Goal: Task Accomplishment & Management: Complete application form

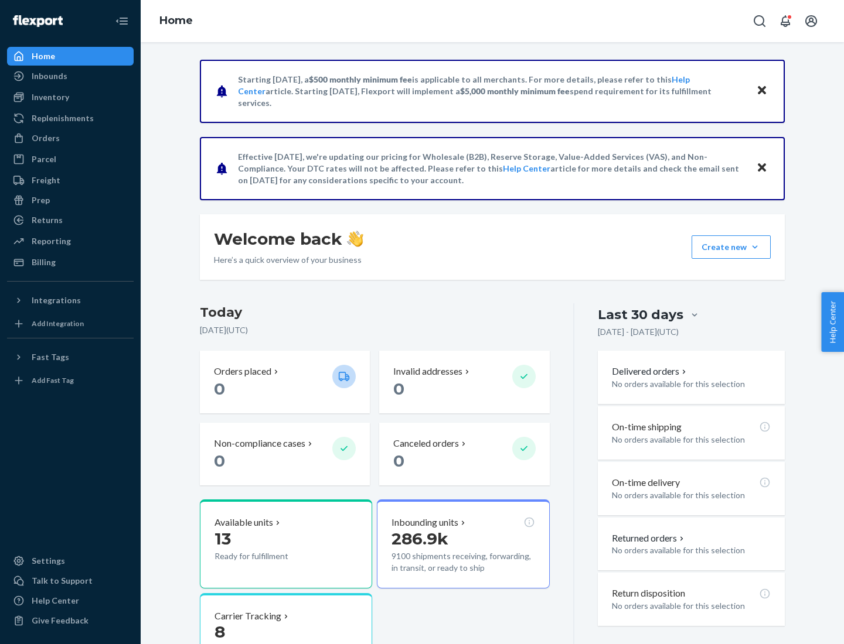
click at [755, 247] on button "Create new Create new inbound Create new order Create new product" at bounding box center [730, 247] width 79 height 23
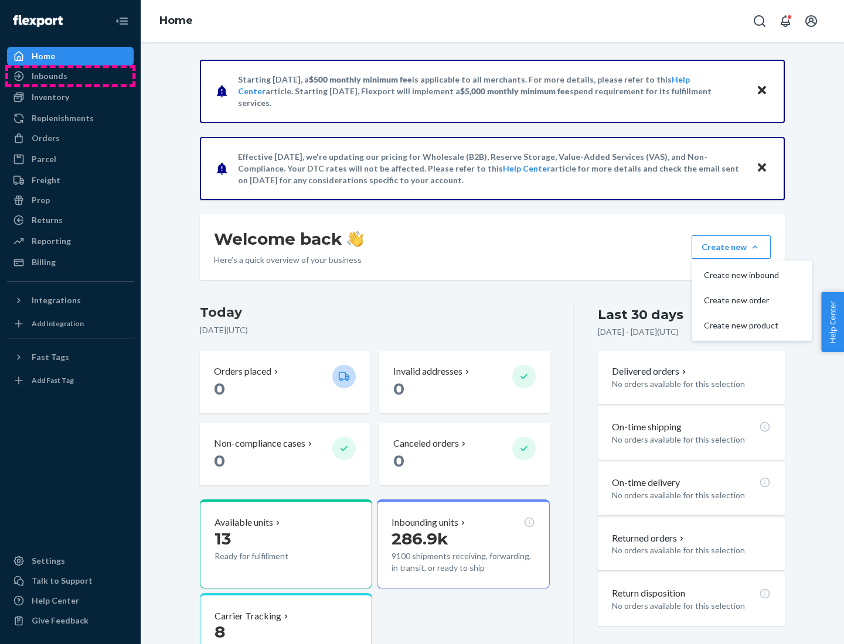
click at [70, 76] on div "Inbounds" at bounding box center [70, 76] width 124 height 16
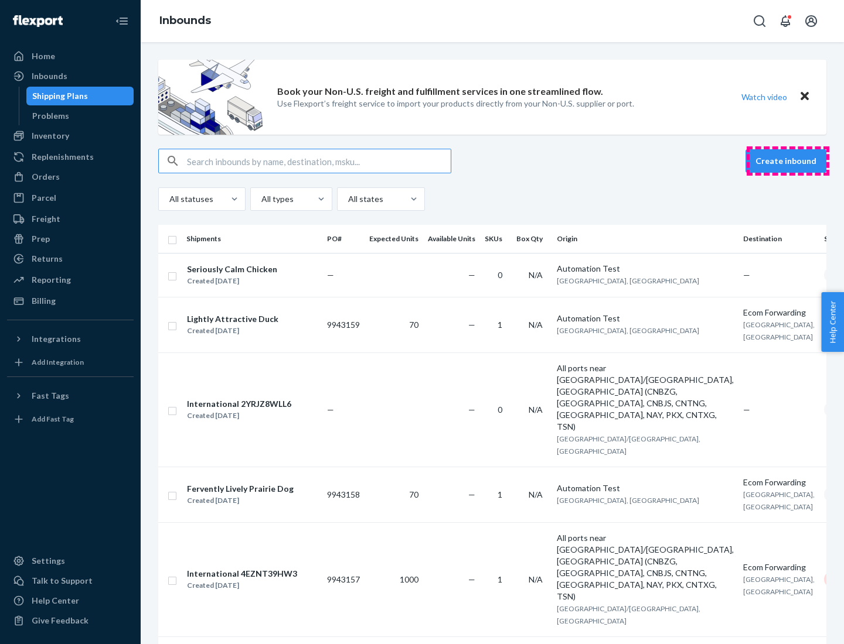
click at [787, 161] on button "Create inbound" at bounding box center [785, 160] width 81 height 23
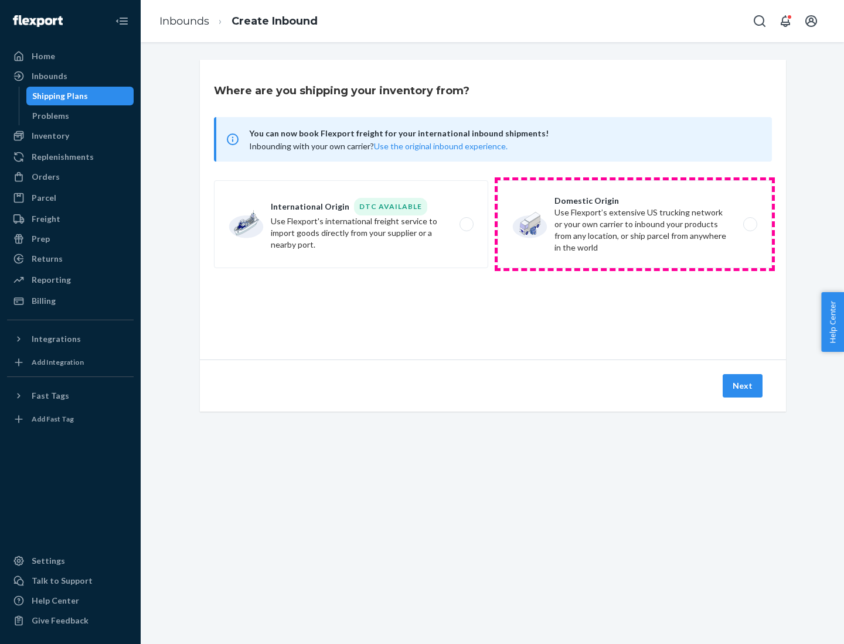
click at [634, 224] on label "Domestic Origin Use Flexport’s extensive US trucking network or your own carrie…" at bounding box center [634, 224] width 274 height 88
click at [749, 224] on input "Domestic Origin Use Flexport’s extensive US trucking network or your own carrie…" at bounding box center [753, 225] width 8 height 8
radio input "true"
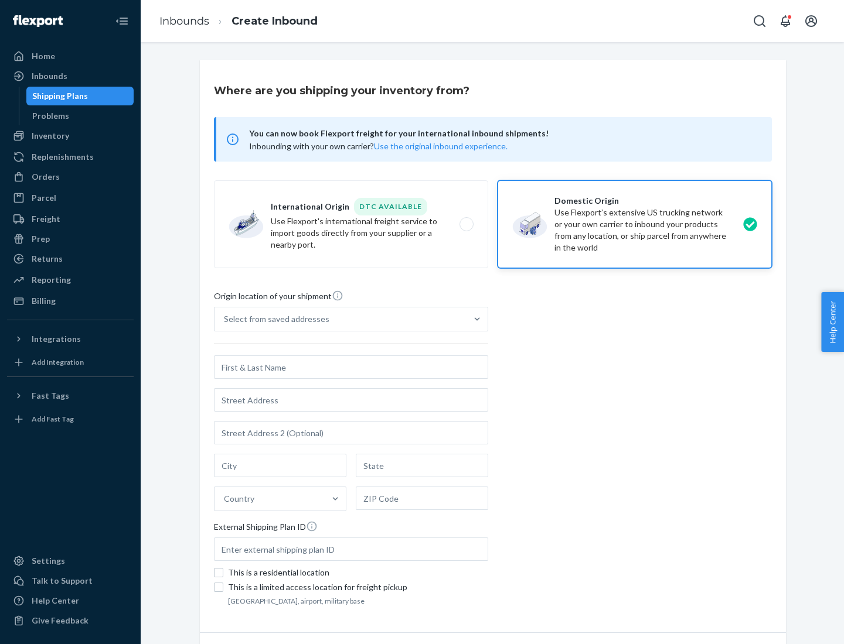
click at [274, 319] on div "Select from saved addresses" at bounding box center [276, 319] width 105 height 12
click at [225, 319] on input "Select from saved addresses" at bounding box center [224, 319] width 1 height 12
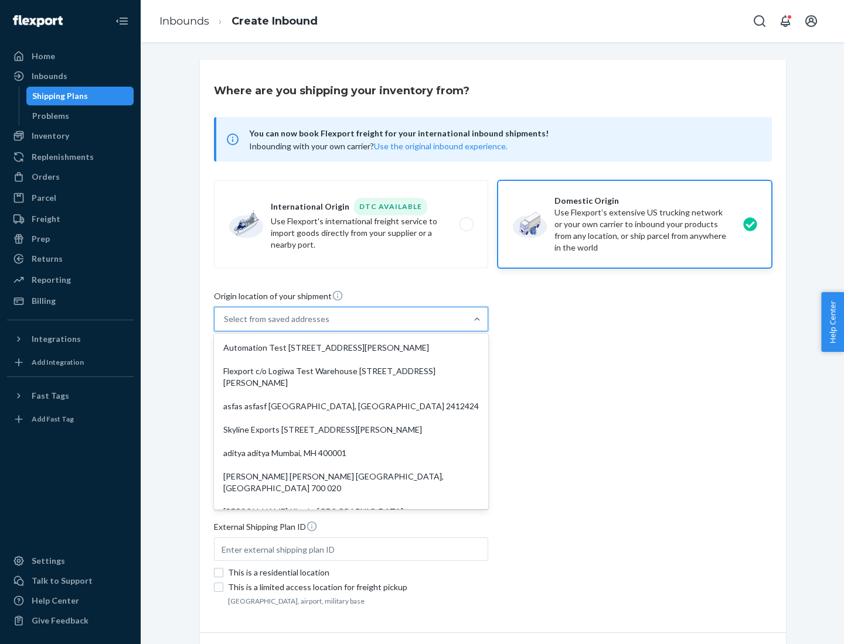
scroll to position [5, 0]
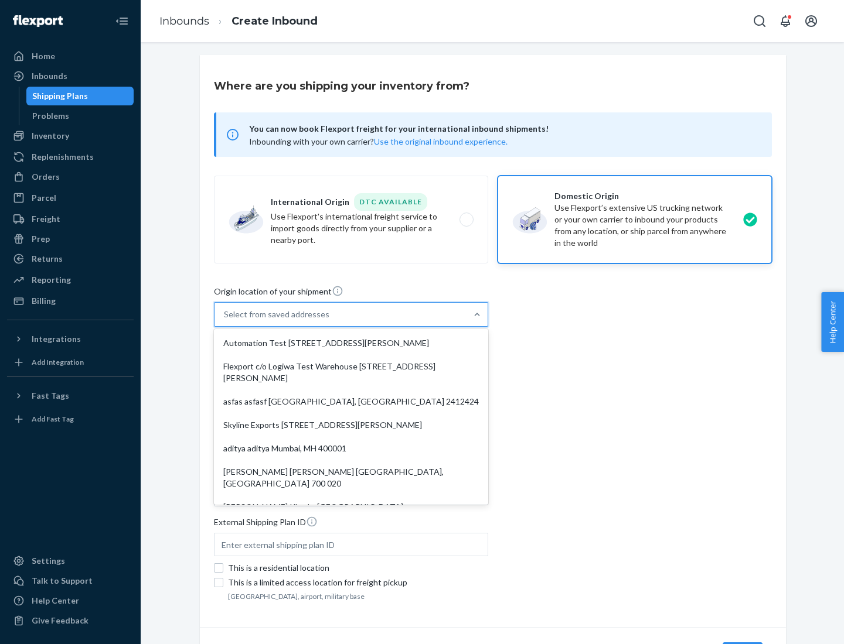
click at [351, 343] on div "Automation Test [STREET_ADDRESS][PERSON_NAME]" at bounding box center [350, 343] width 269 height 23
click at [225, 320] on input "option Automation Test [STREET_ADDRESS][PERSON_NAME]. 9 results available. Use …" at bounding box center [224, 315] width 1 height 12
type input "Automation Test"
type input "9th Floor"
type input "[GEOGRAPHIC_DATA]"
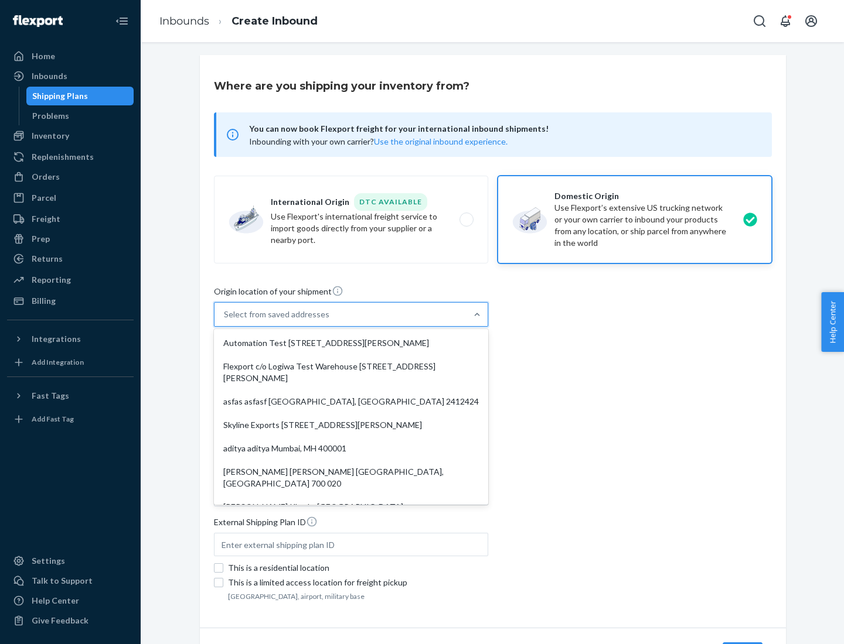
type input "CA"
type input "94104"
type input "[STREET_ADDRESS][PERSON_NAME]"
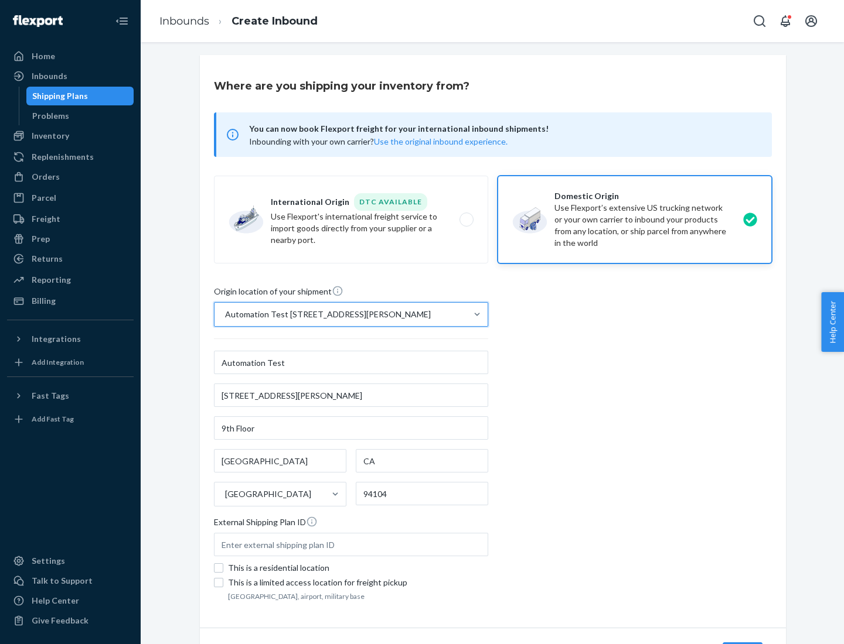
scroll to position [69, 0]
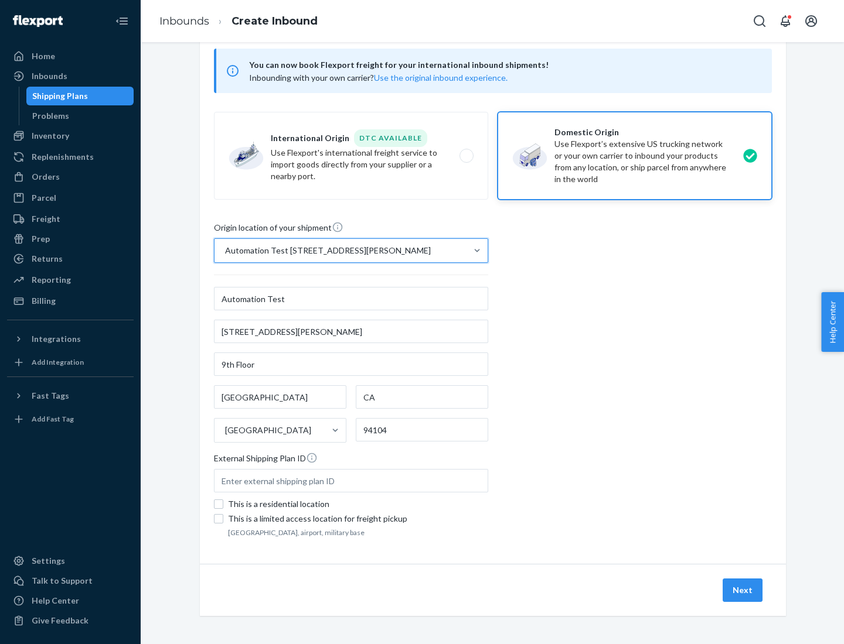
click at [743, 591] on button "Next" at bounding box center [742, 590] width 40 height 23
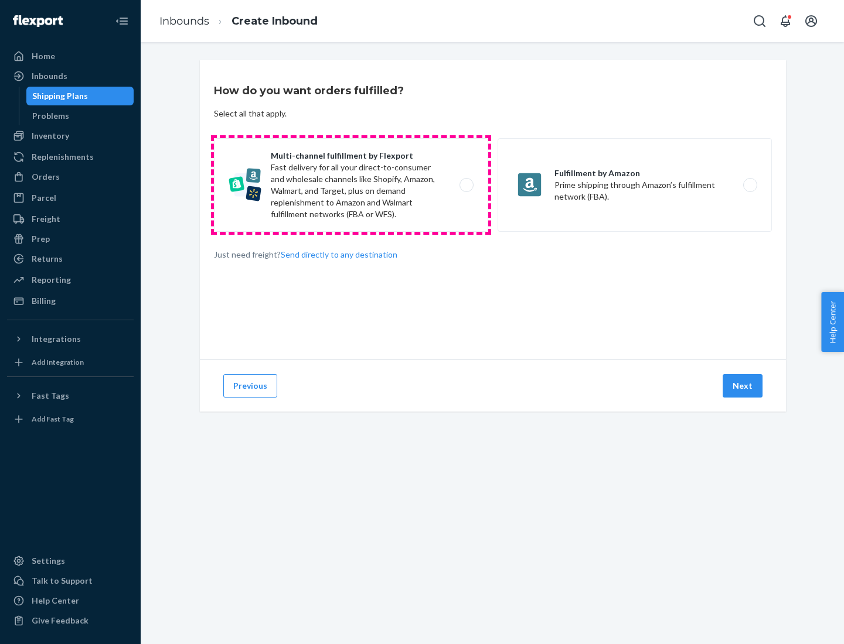
click at [351, 185] on label "Multi-channel fulfillment by Flexport Fast delivery for all your direct-to-cons…" at bounding box center [351, 185] width 274 height 94
click at [466, 185] on input "Multi-channel fulfillment by Flexport Fast delivery for all your direct-to-cons…" at bounding box center [470, 186] width 8 height 8
radio input "true"
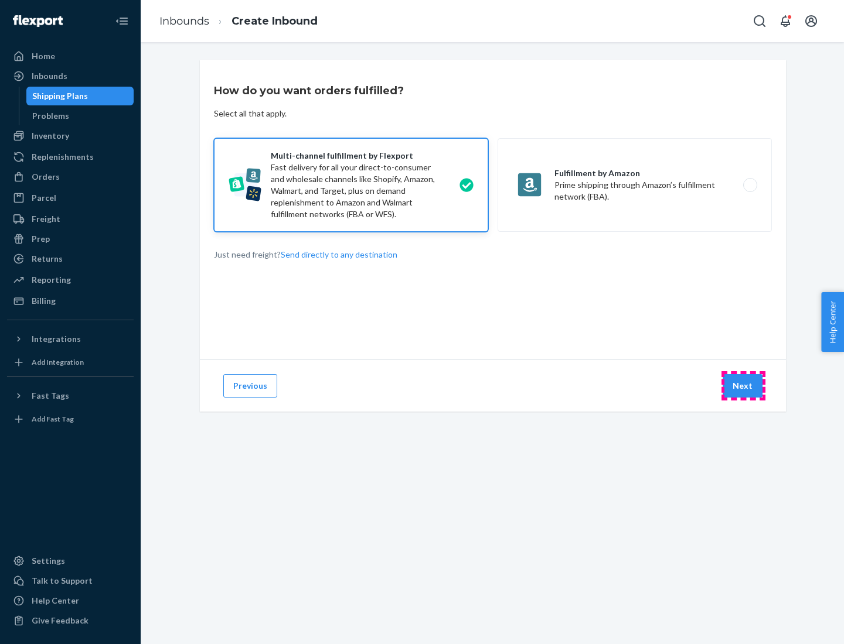
click at [743, 386] on button "Next" at bounding box center [742, 385] width 40 height 23
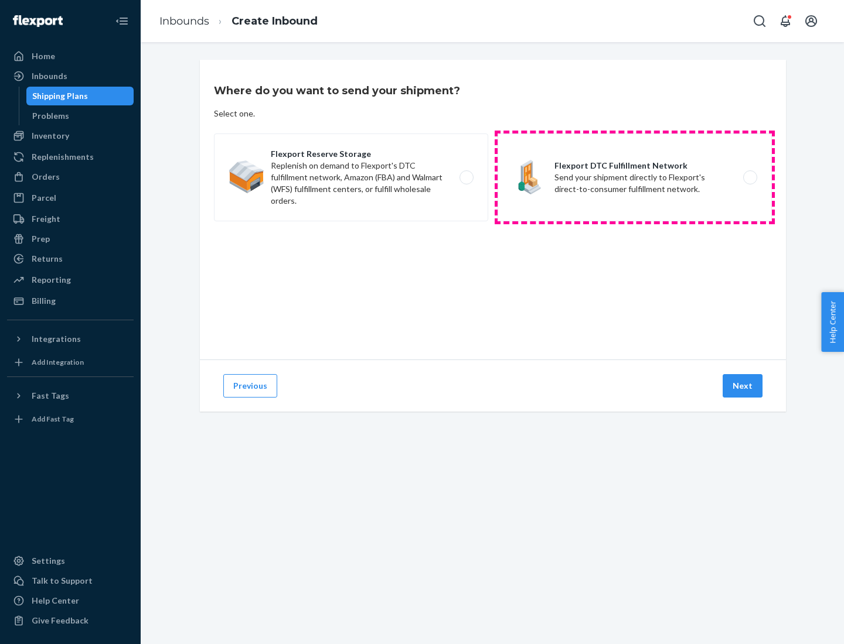
click at [634, 178] on label "Flexport DTC Fulfillment Network Send your shipment directly to Flexport's dire…" at bounding box center [634, 178] width 274 height 88
click at [749, 178] on input "Flexport DTC Fulfillment Network Send your shipment directly to Flexport's dire…" at bounding box center [753, 178] width 8 height 8
radio input "true"
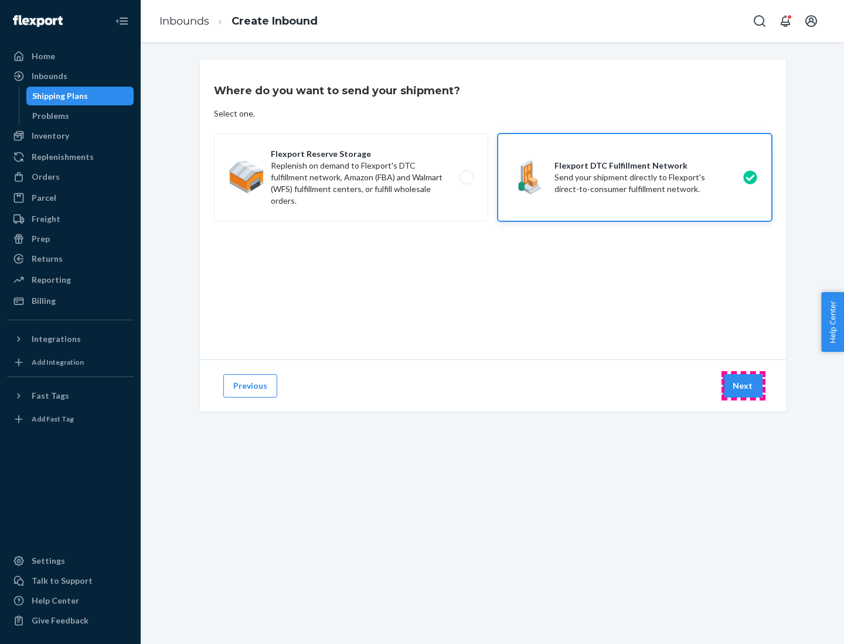
click at [743, 386] on button "Next" at bounding box center [742, 385] width 40 height 23
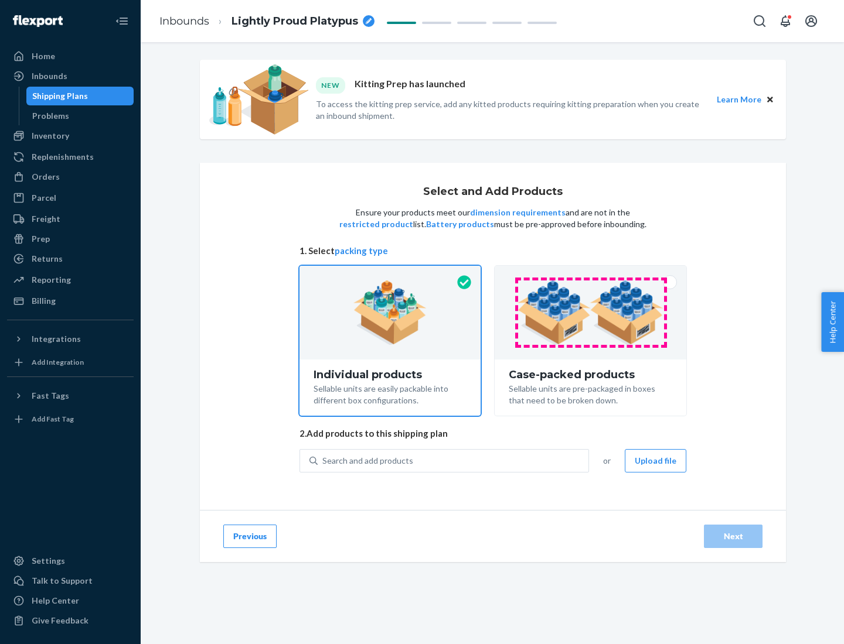
click at [591, 313] on img at bounding box center [590, 313] width 146 height 64
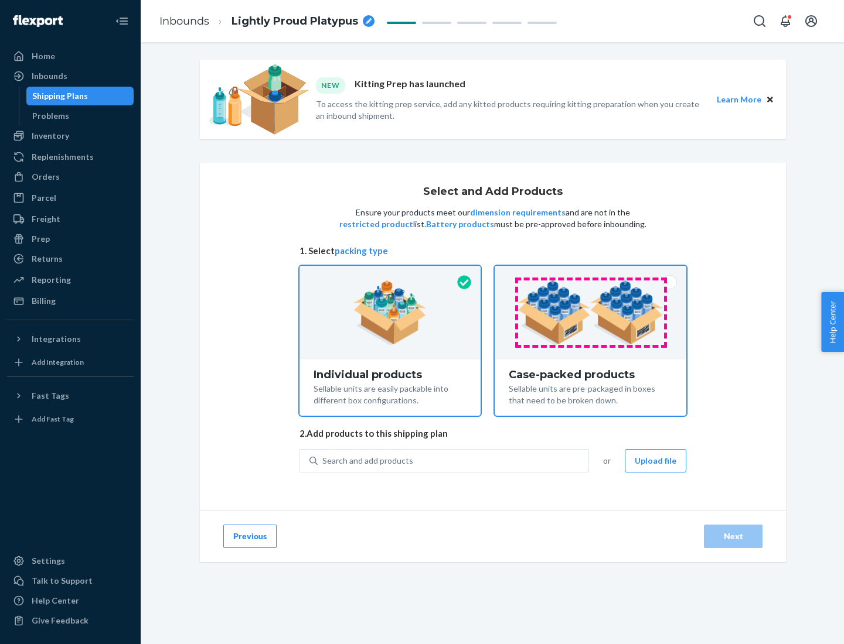
click at [591, 274] on input "Case-packed products Sellable units are pre-packaged in boxes that need to be b…" at bounding box center [590, 270] width 8 height 8
radio input "true"
radio input "false"
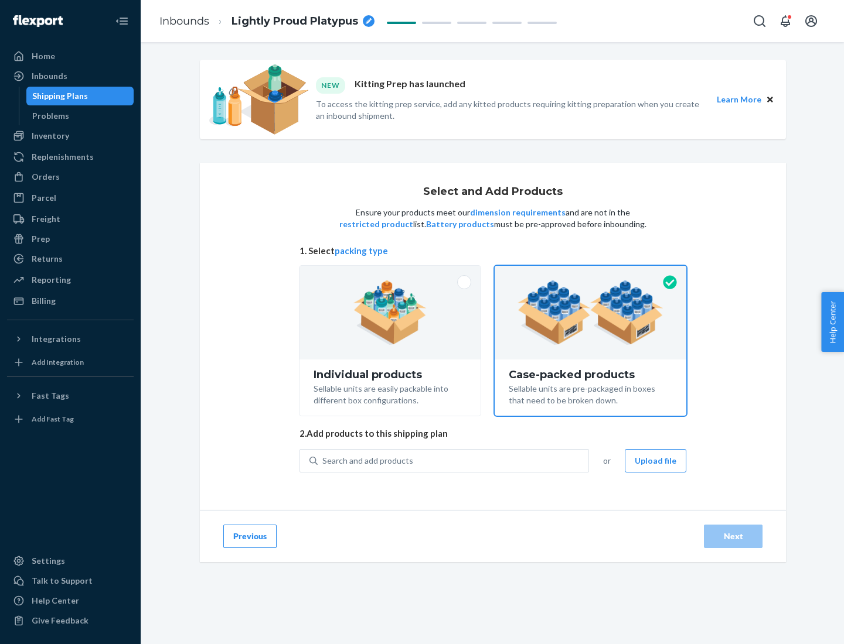
click at [453, 460] on div "Search and add products" at bounding box center [453, 461] width 271 height 21
click at [323, 460] on input "Search and add products" at bounding box center [322, 461] width 1 height 12
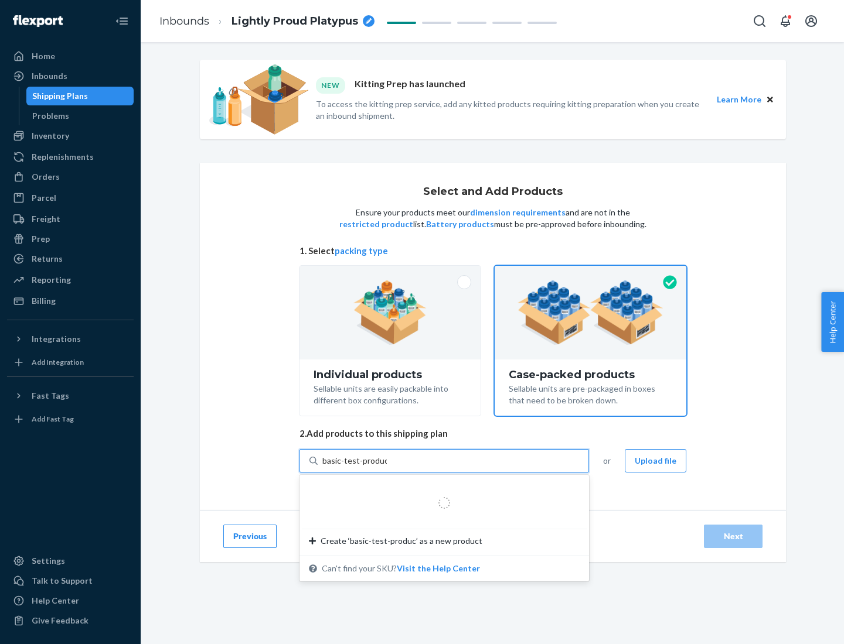
type input "basic-test-product-1"
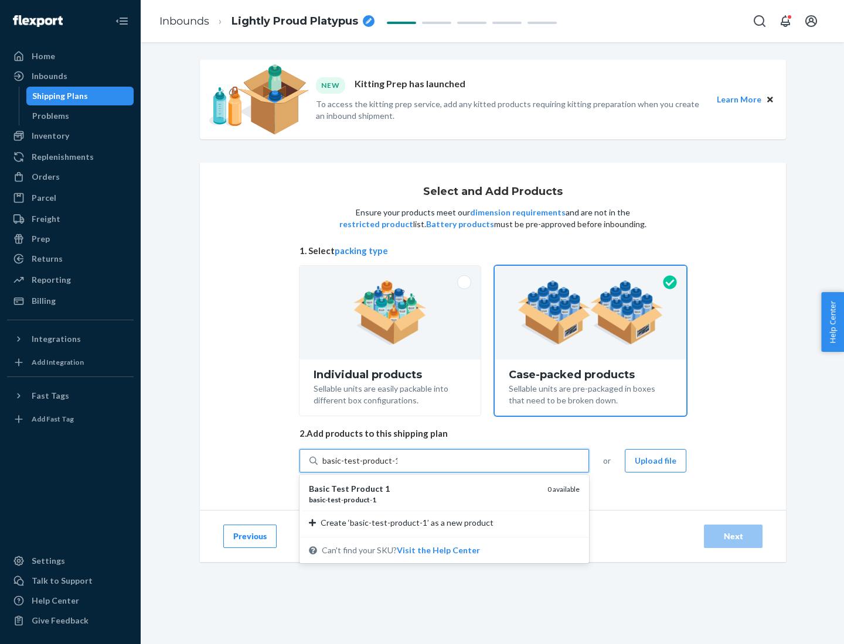
click at [424, 500] on div "basic - test - product - 1" at bounding box center [423, 500] width 229 height 10
click at [397, 467] on input "basic-test-product-1" at bounding box center [359, 461] width 75 height 12
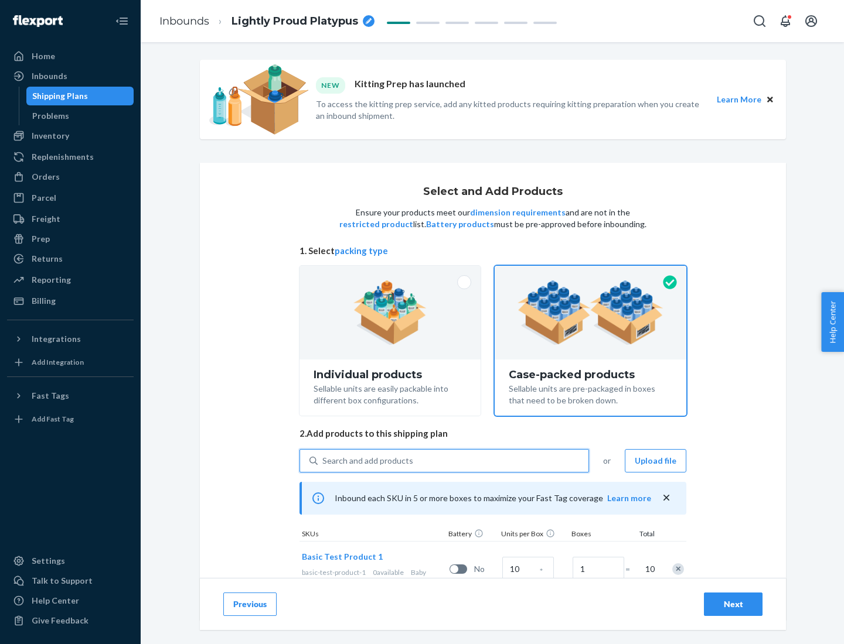
scroll to position [42, 0]
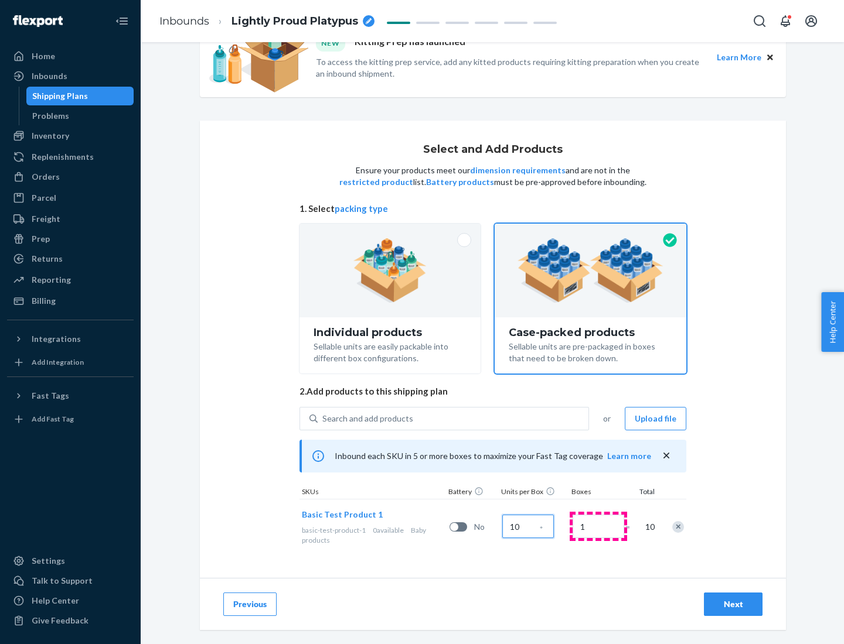
type input "10"
type input "7"
click at [733, 605] on div "Next" at bounding box center [733, 605] width 39 height 12
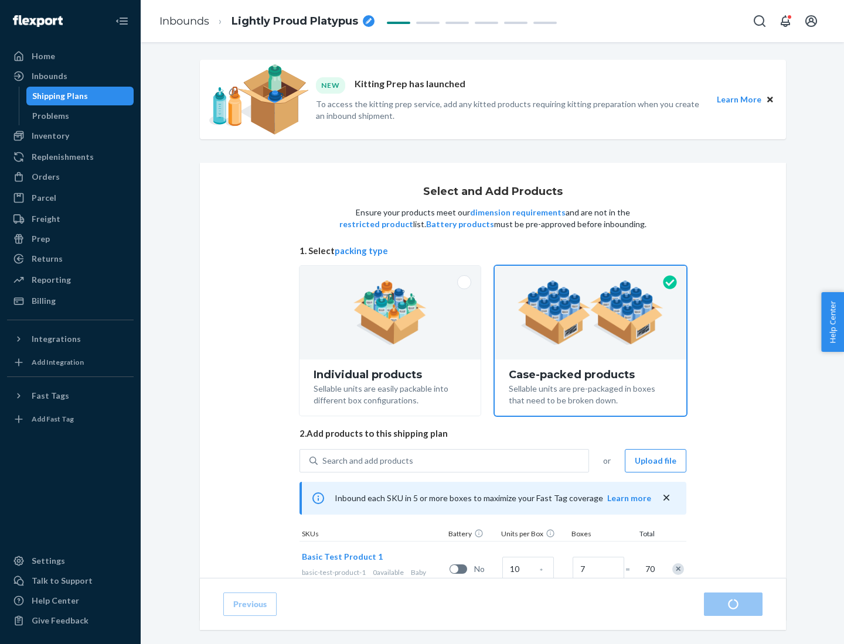
radio input "true"
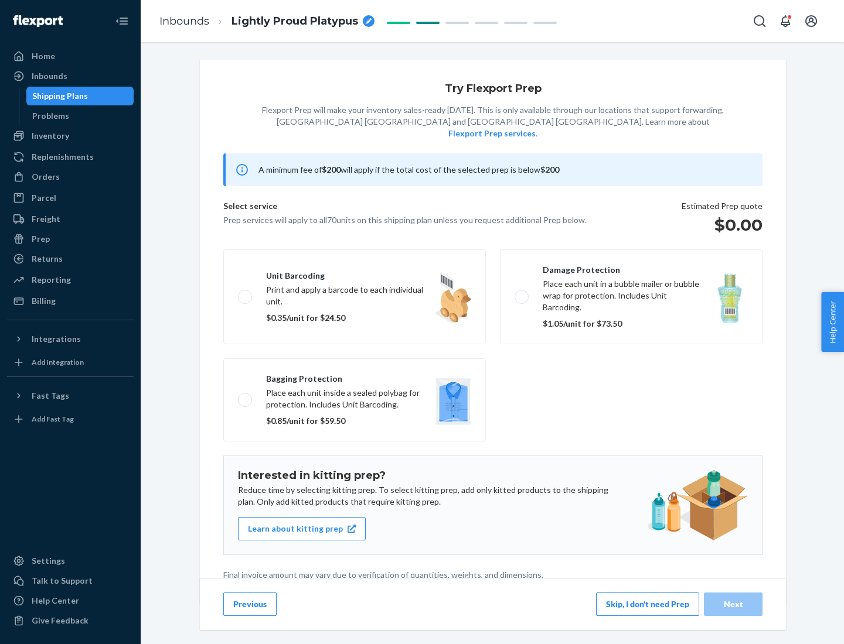
scroll to position [3, 0]
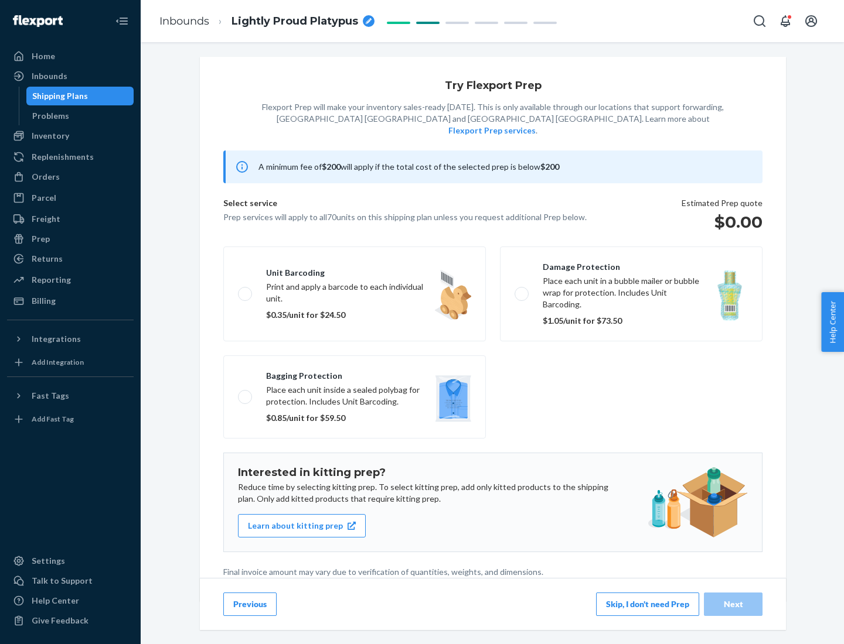
click at [354, 373] on label "Bagging protection Place each unit inside a sealed polybag for protection. Incl…" at bounding box center [354, 397] width 262 height 83
click at [245, 393] on input "Bagging protection Place each unit inside a sealed polybag for protection. Incl…" at bounding box center [242, 397] width 8 height 8
checkbox input "true"
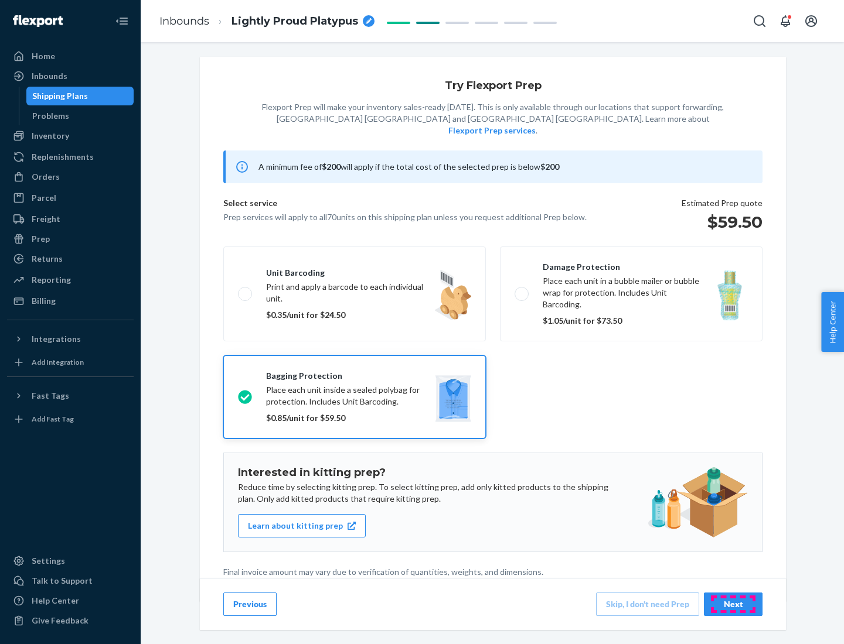
click at [733, 604] on div "Next" at bounding box center [733, 605] width 39 height 12
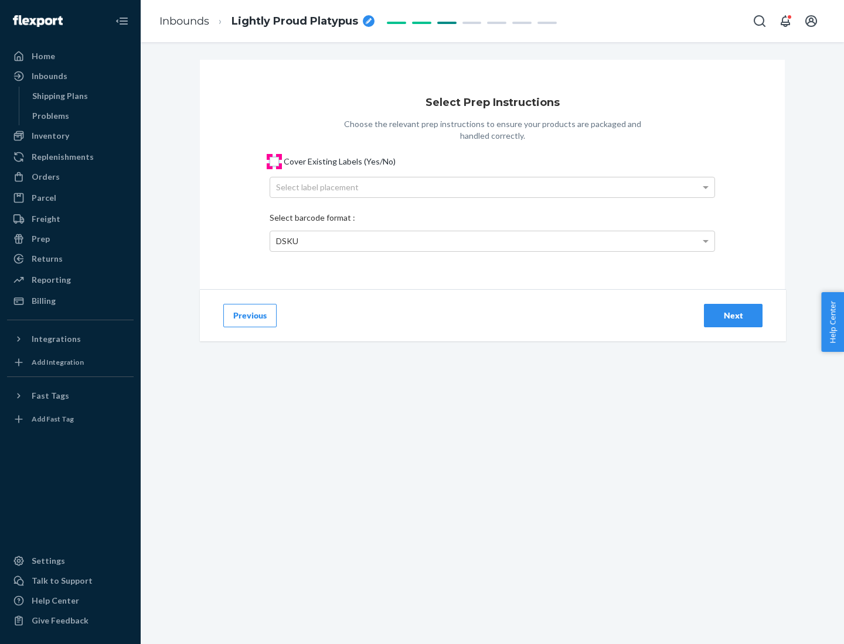
click at [274, 161] on input "Cover Existing Labels (Yes/No)" at bounding box center [273, 161] width 9 height 9
checkbox input "true"
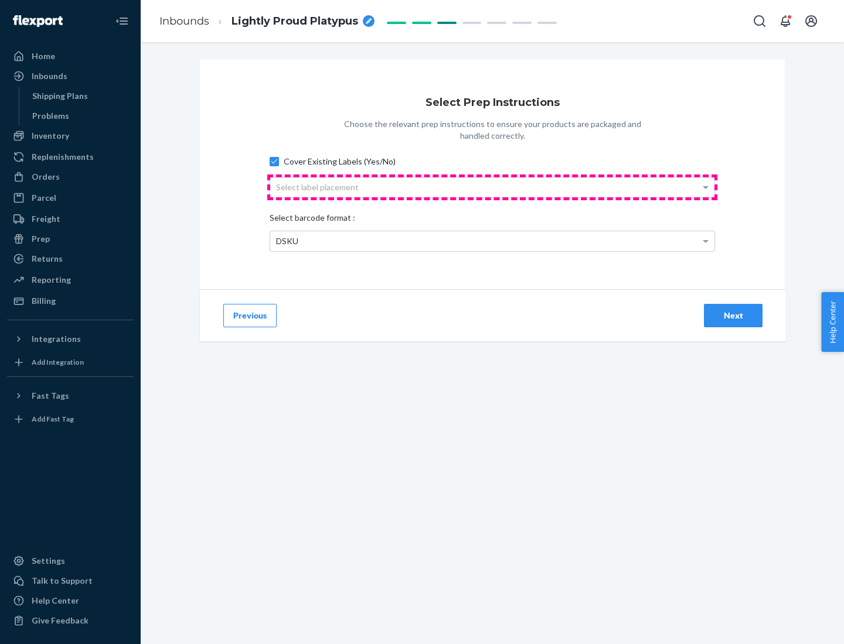
click at [492, 187] on div "Select label placement" at bounding box center [492, 188] width 444 height 20
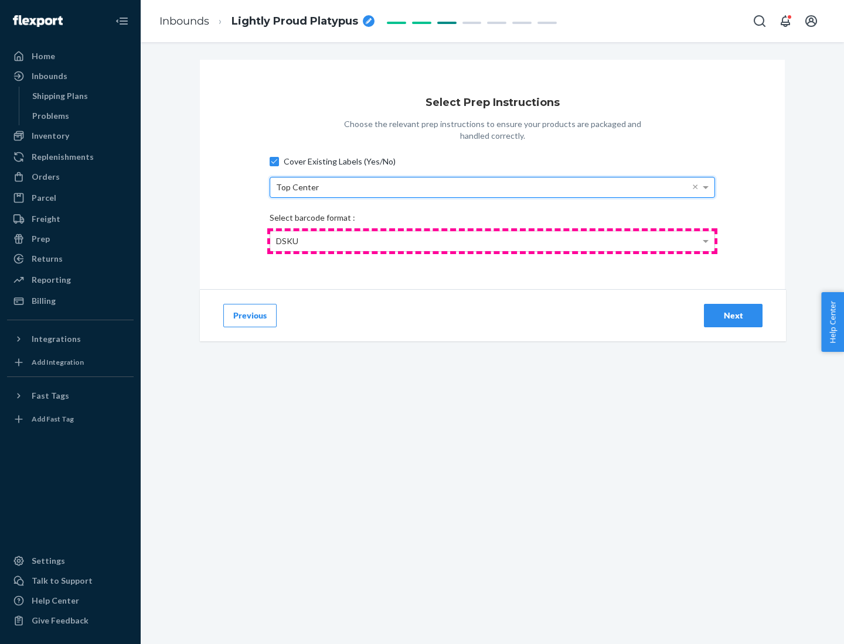
click at [492, 241] on div "DSKU" at bounding box center [492, 241] width 444 height 20
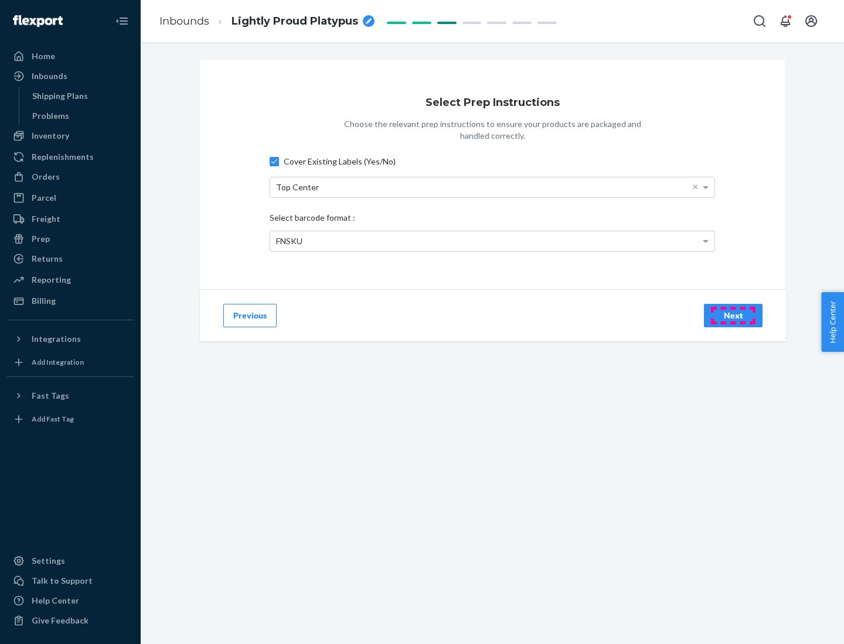
click at [733, 315] on div "Next" at bounding box center [733, 316] width 39 height 12
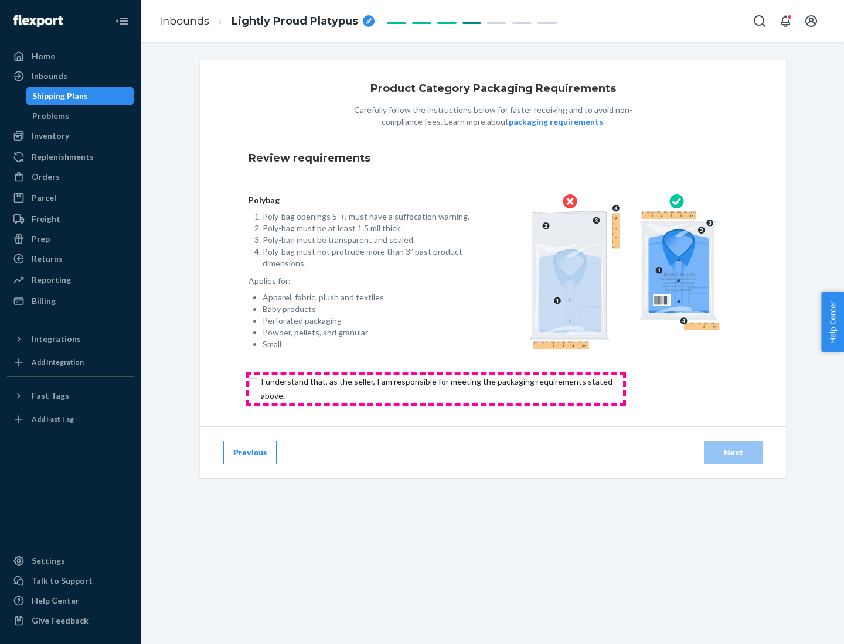
click at [435, 388] on input "checkbox" at bounding box center [443, 389] width 390 height 28
checkbox input "true"
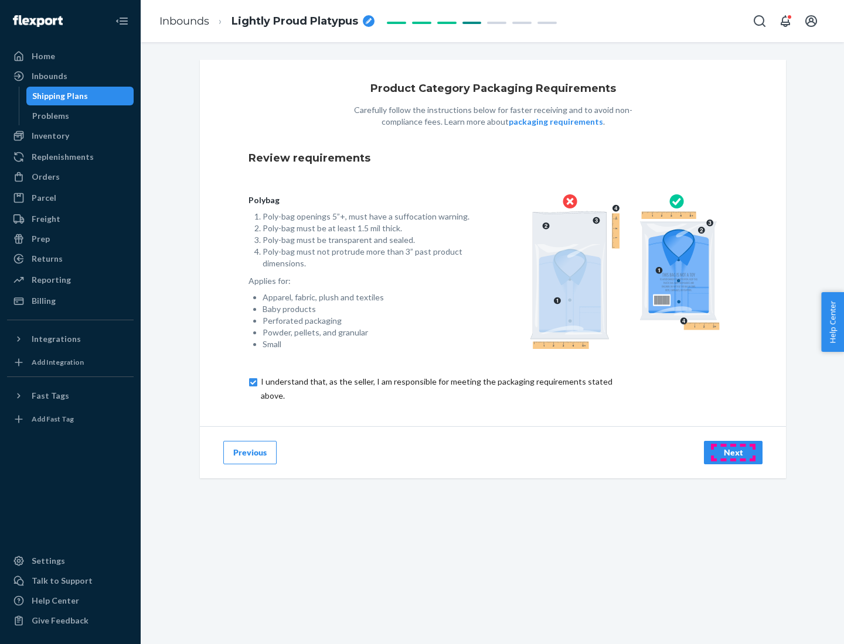
click at [733, 452] on div "Next" at bounding box center [733, 453] width 39 height 12
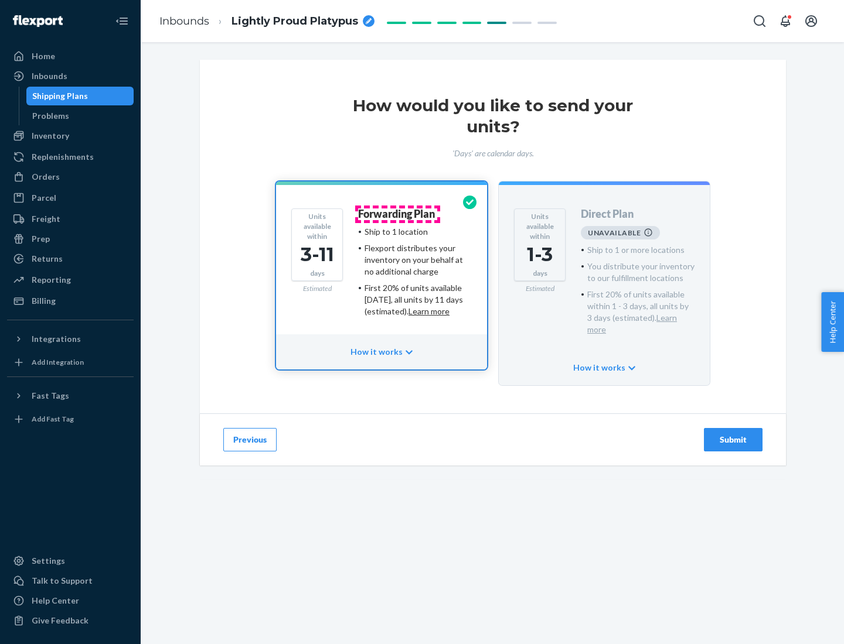
click at [397, 214] on h4 "Forwarding Plan" at bounding box center [396, 215] width 77 height 12
click at [733, 434] on div "Submit" at bounding box center [733, 440] width 39 height 12
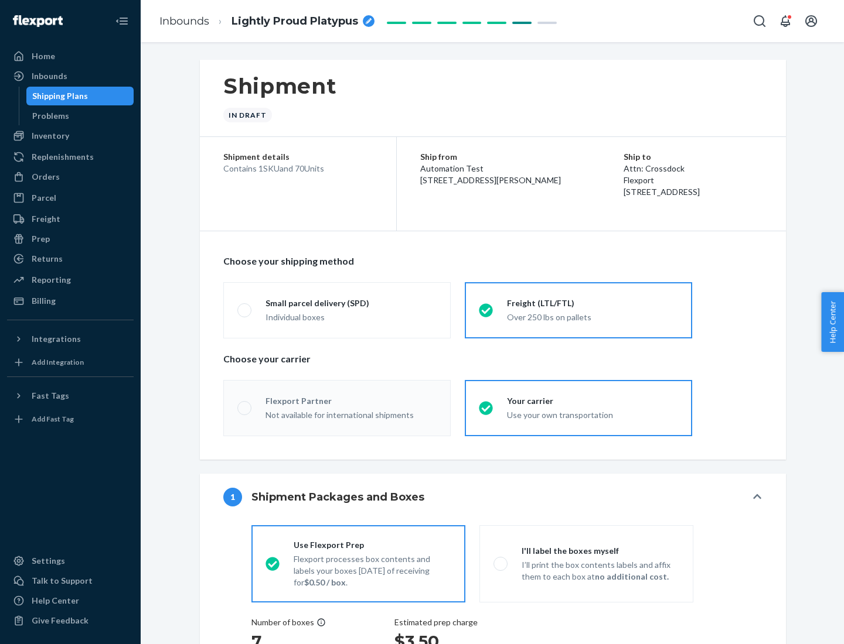
radio input "true"
radio input "false"
radio input "true"
radio input "false"
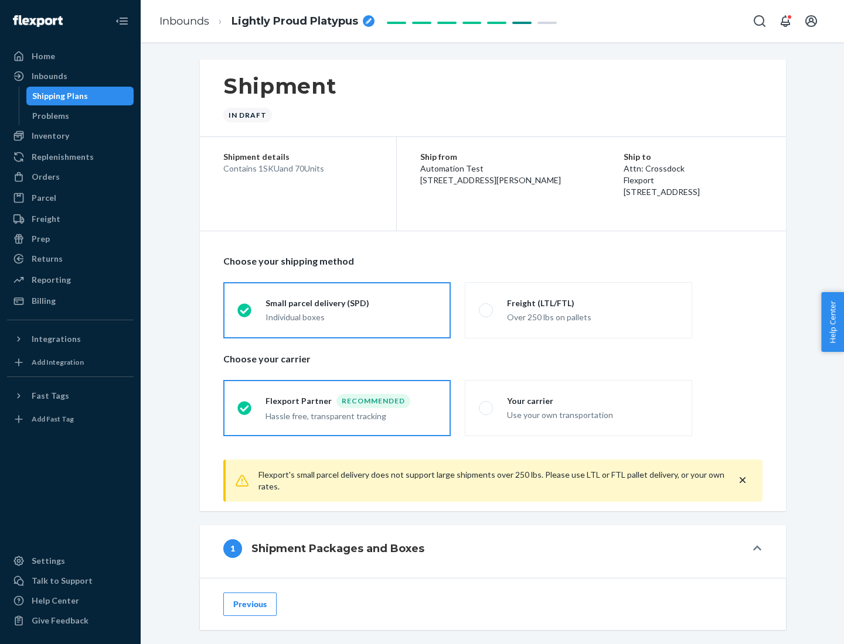
click at [578, 310] on div "Over 250 lbs on pallets" at bounding box center [592, 316] width 171 height 14
click at [486, 310] on input "Freight (LTL/FTL) Over 250 lbs on pallets" at bounding box center [483, 310] width 8 height 8
radio input "true"
radio input "false"
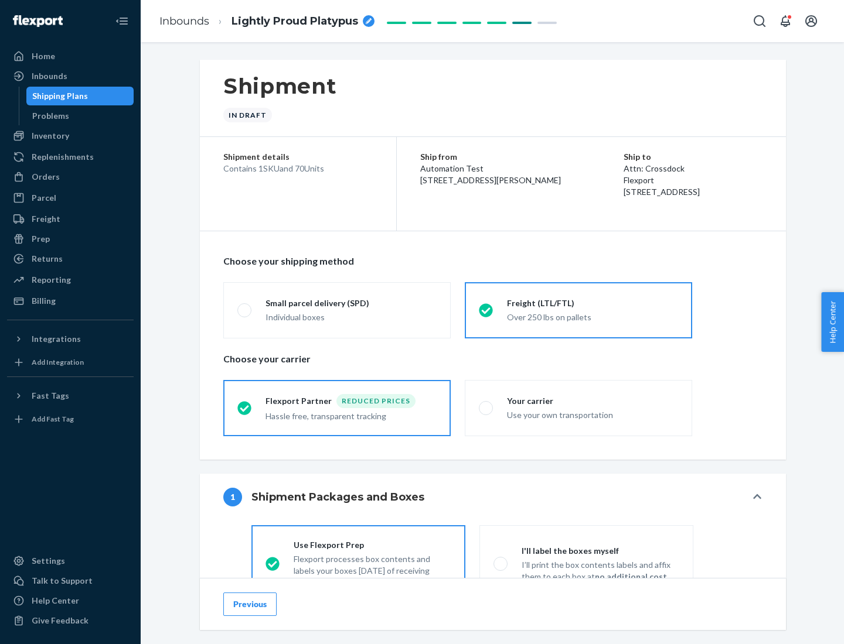
scroll to position [65, 0]
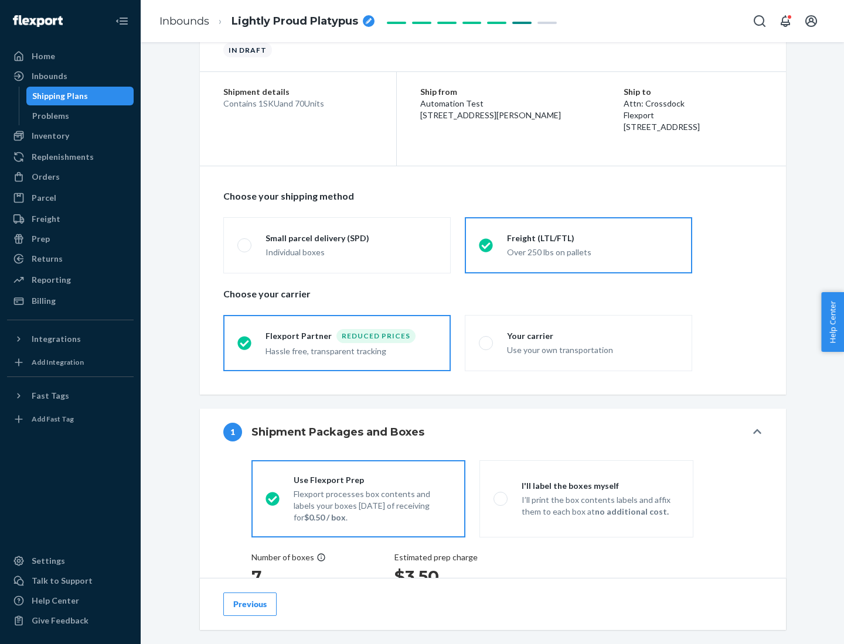
click at [578, 343] on div "Use your own transportation" at bounding box center [592, 349] width 171 height 14
click at [486, 343] on input "Your carrier Use your own transportation" at bounding box center [483, 343] width 8 height 8
radio input "true"
radio input "false"
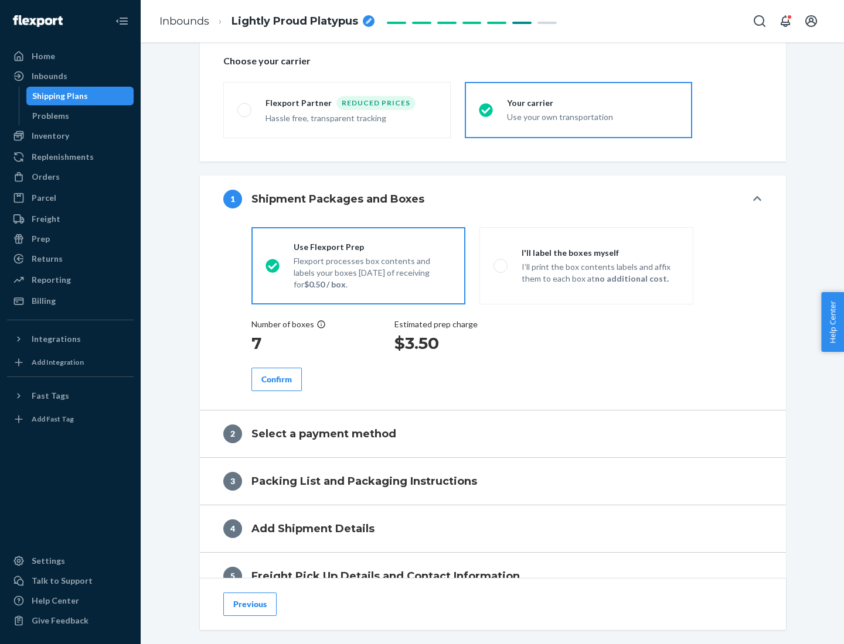
scroll to position [221, 0]
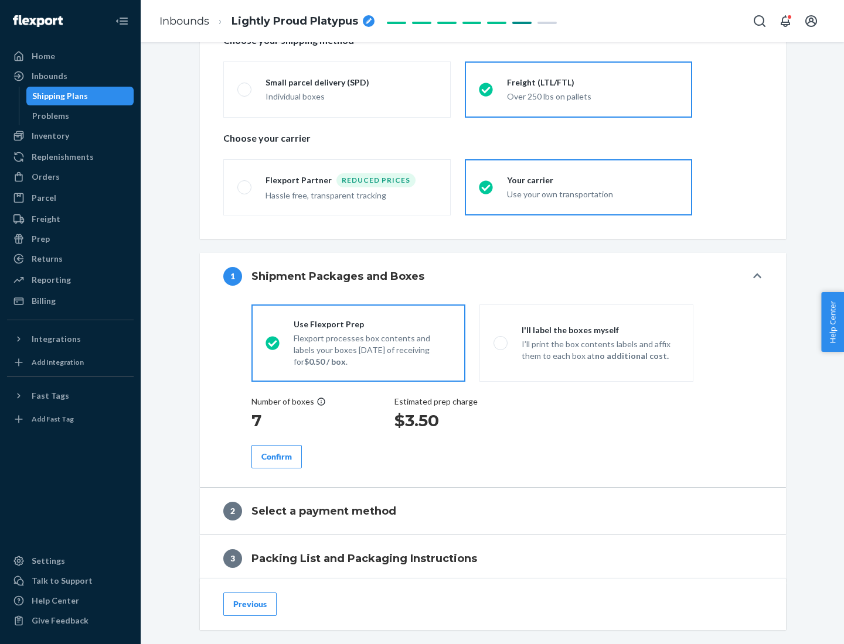
click at [586, 343] on p "I’ll print the box contents labels and affix them to each box at no additional …" at bounding box center [600, 350] width 158 height 23
click at [501, 343] on input "I'll label the boxes myself I’ll print the box contents labels and affix them t…" at bounding box center [497, 343] width 8 height 8
radio input "true"
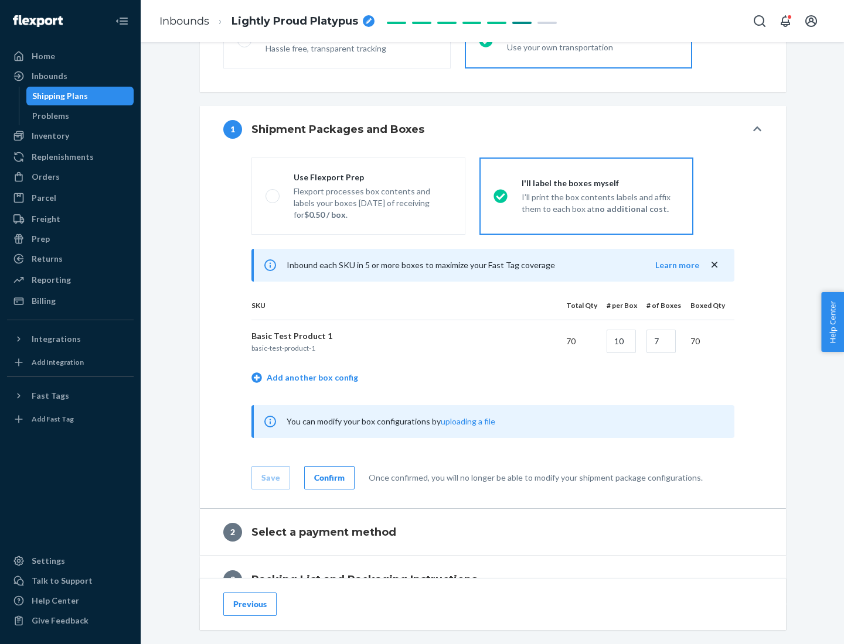
scroll to position [202, 0]
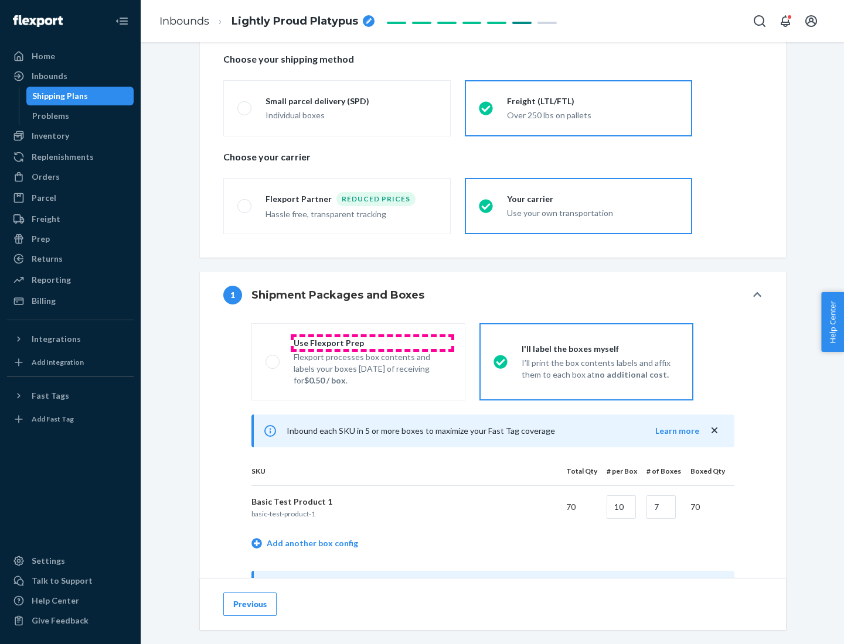
click at [372, 343] on div "Use Flexport Prep" at bounding box center [373, 343] width 158 height 12
click at [273, 358] on input "Use Flexport Prep Flexport processes box contents and labels your boxes [DATE] …" at bounding box center [269, 362] width 8 height 8
radio input "true"
radio input "false"
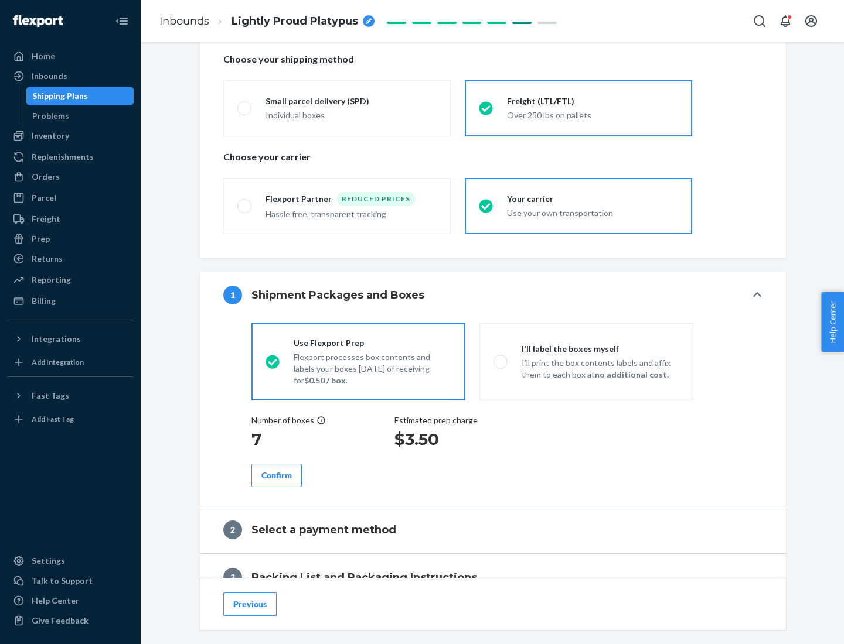
scroll to position [335, 0]
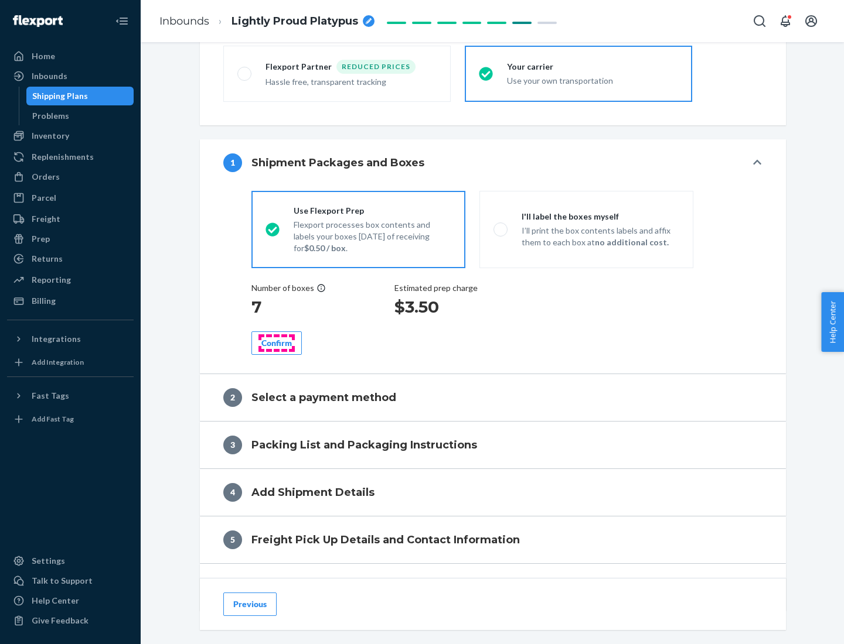
click at [277, 343] on div "Confirm" at bounding box center [276, 343] width 30 height 12
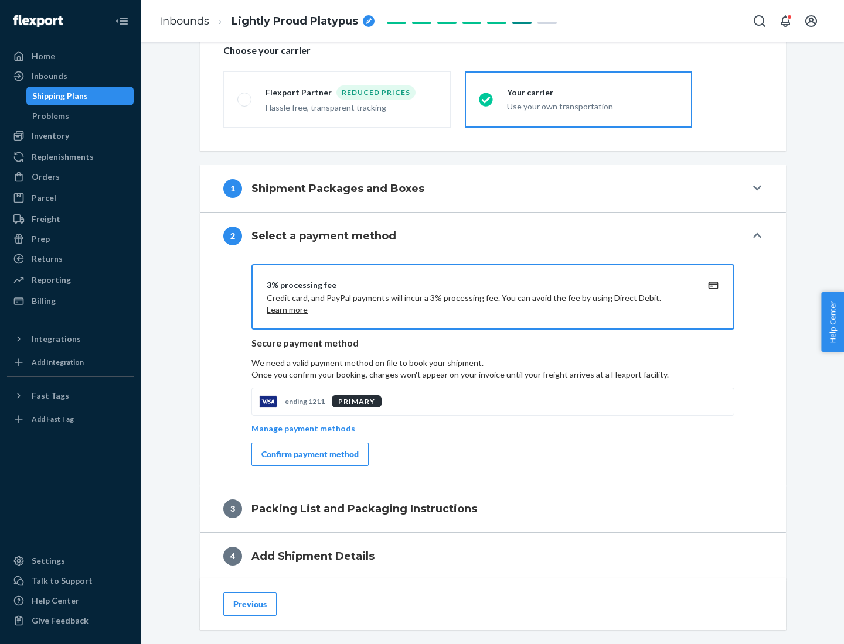
scroll to position [420, 0]
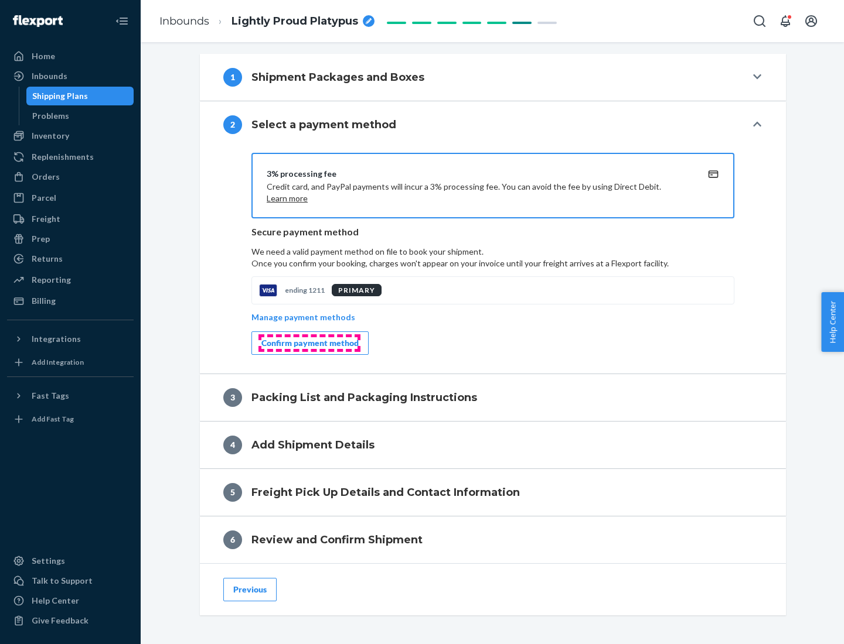
click at [309, 343] on div "Confirm payment method" at bounding box center [309, 343] width 97 height 12
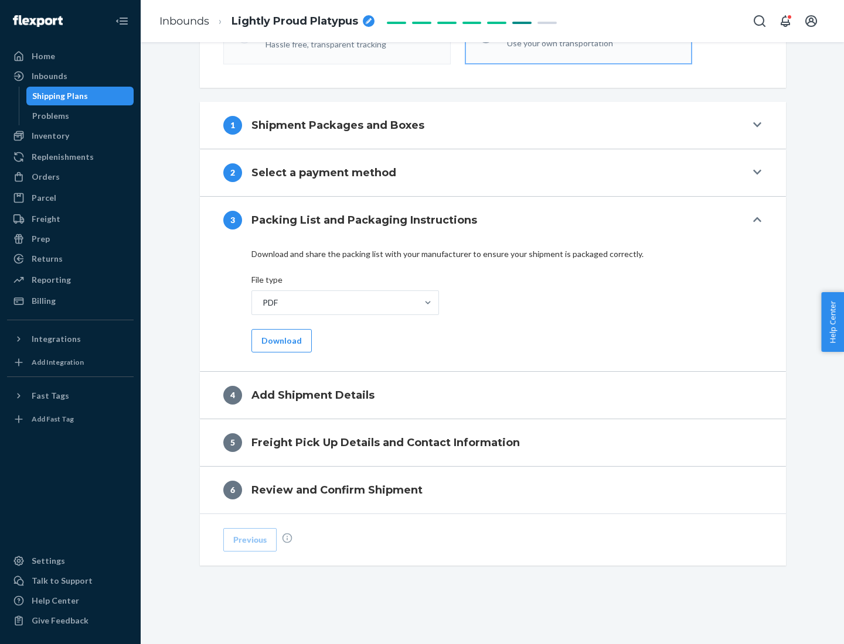
scroll to position [370, 0]
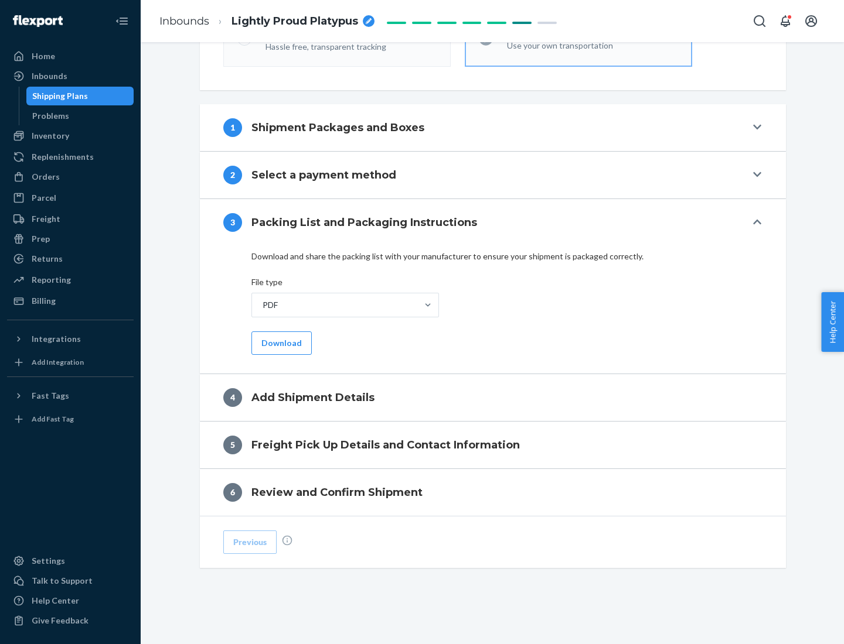
click at [280, 343] on button "Download" at bounding box center [281, 343] width 60 height 23
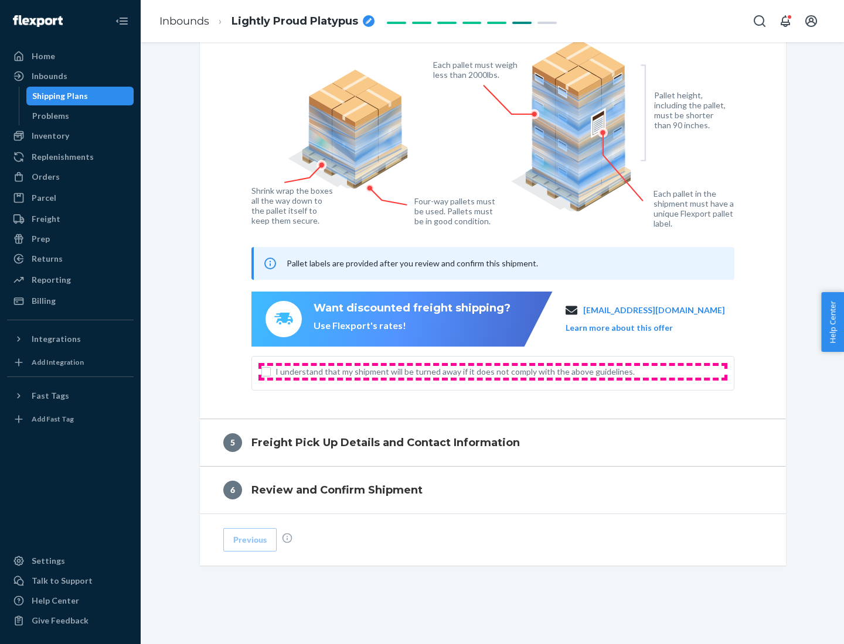
click at [493, 371] on span "I understand that my shipment will be turned away if it does not comply with th…" at bounding box center [499, 372] width 449 height 12
click at [271, 371] on input "I understand that my shipment will be turned away if it does not comply with th…" at bounding box center [265, 371] width 9 height 9
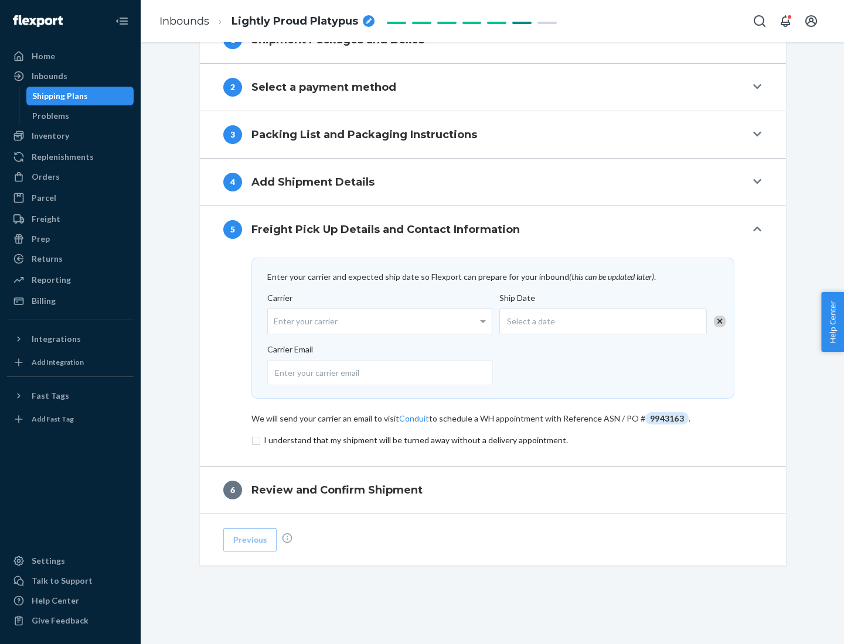
click at [493, 440] on input "checkbox" at bounding box center [492, 441] width 483 height 14
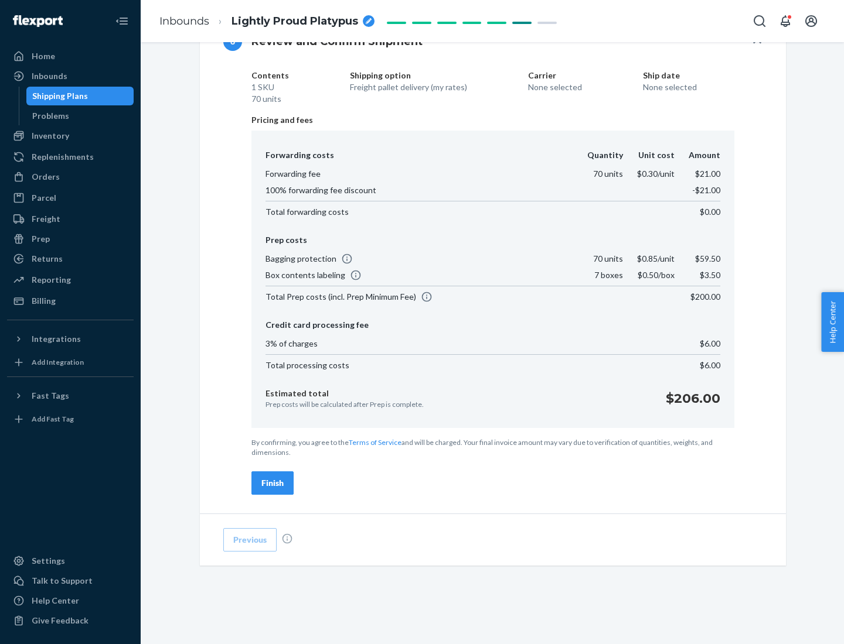
click at [272, 483] on div "Finish" at bounding box center [272, 483] width 22 height 12
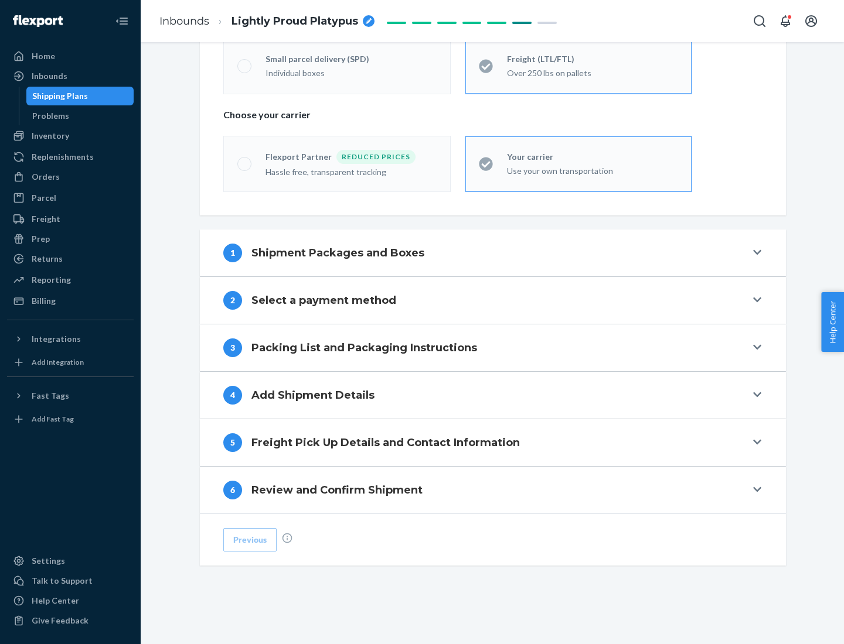
scroll to position [244, 0]
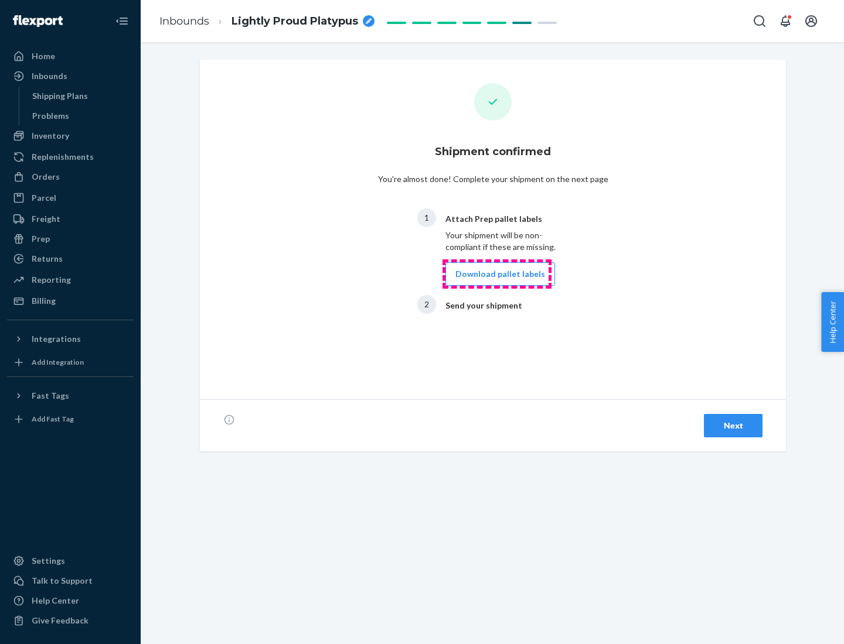
click at [497, 274] on button "Download pallet labels" at bounding box center [500, 273] width 110 height 23
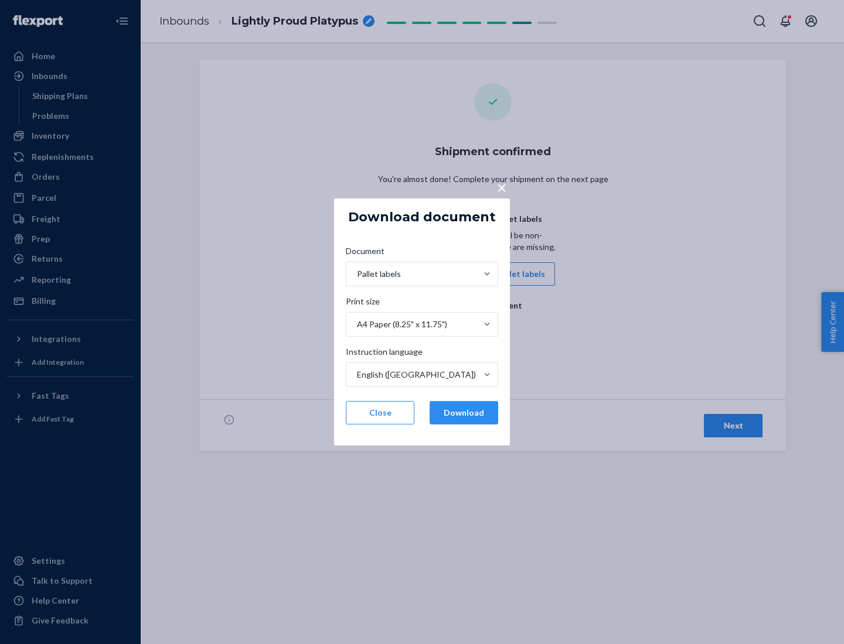
click at [463, 413] on button "Download" at bounding box center [463, 412] width 69 height 23
click at [501, 187] on span "×" at bounding box center [501, 188] width 9 height 20
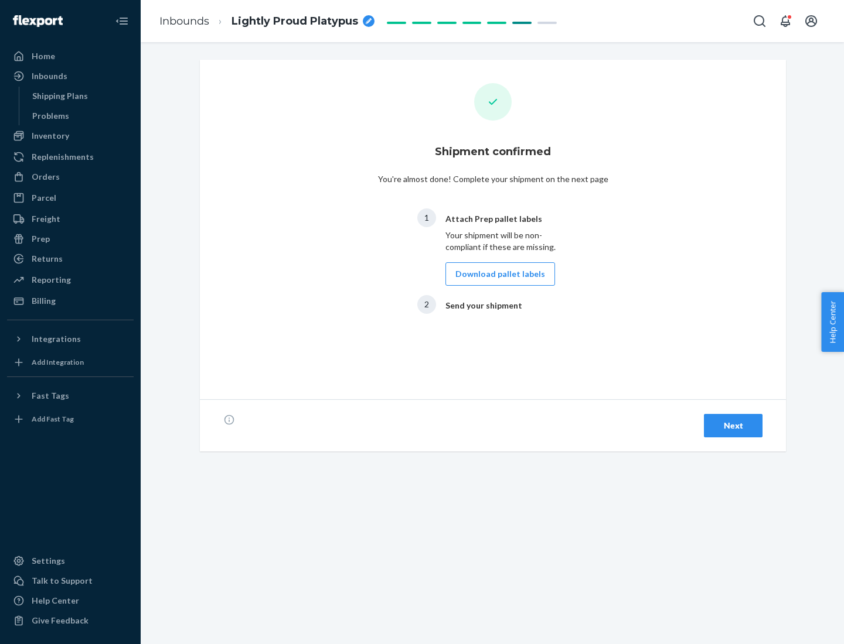
click at [733, 426] on div "Next" at bounding box center [733, 426] width 39 height 12
